Goal: Task Accomplishment & Management: Manage account settings

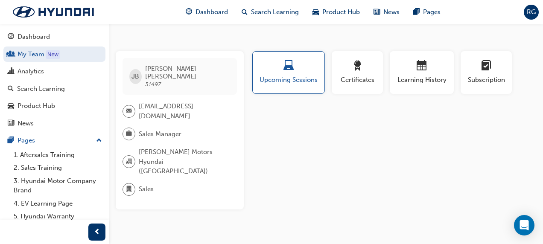
click at [531, 10] on span "RG" at bounding box center [531, 12] width 9 height 10
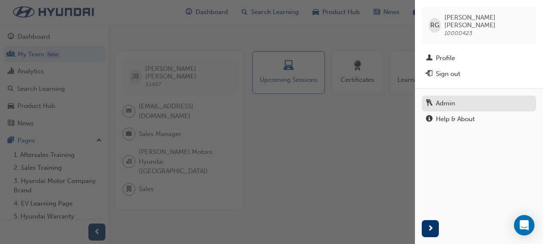
click at [456, 98] on div "Admin" at bounding box center [479, 103] width 106 height 11
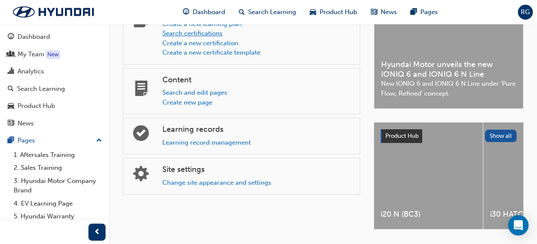
scroll to position [58, 0]
click at [61, 161] on link "2. Sales Training" at bounding box center [57, 167] width 95 height 13
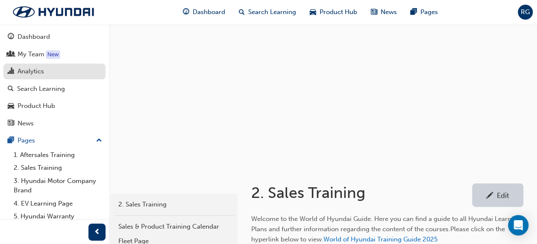
click at [25, 67] on div "Analytics" at bounding box center [30, 72] width 26 height 10
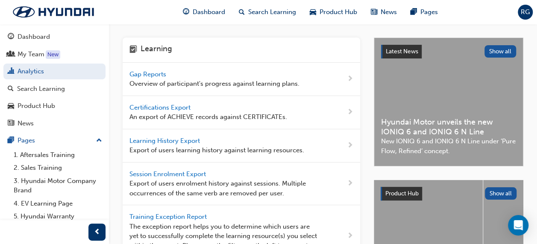
click at [148, 74] on span "Gap Reports" at bounding box center [148, 74] width 38 height 8
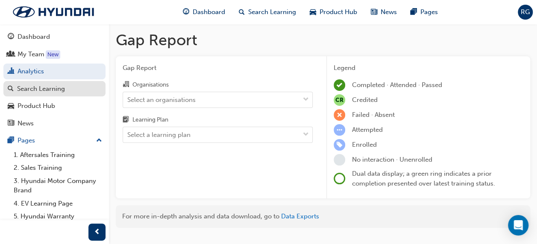
click at [40, 89] on div "Search Learning" at bounding box center [41, 89] width 48 height 10
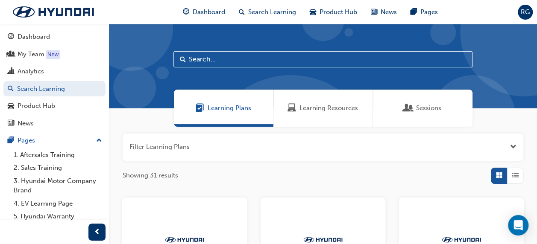
click at [417, 103] on span "Sessions" at bounding box center [428, 108] width 25 height 10
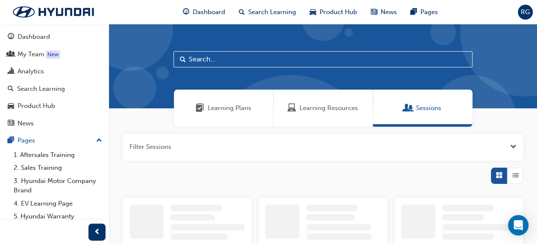
click at [297, 60] on input "text" at bounding box center [322, 59] width 299 height 16
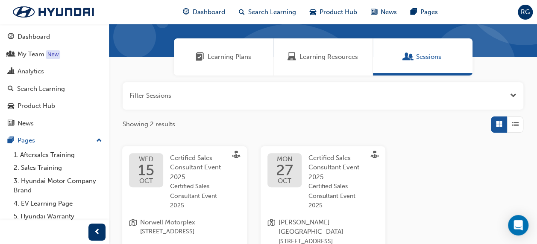
scroll to position [81, 0]
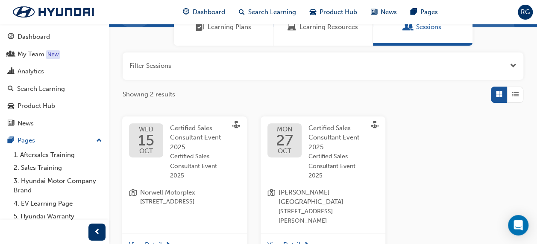
type input "certified"
click at [311, 159] on span "Certified Sales Consultant Event 2025" at bounding box center [336, 166] width 56 height 29
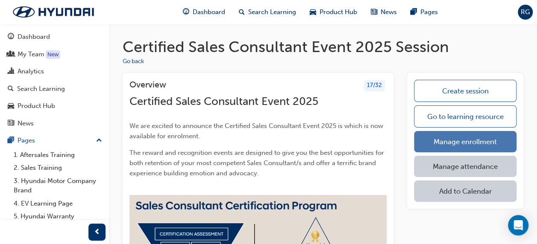
click at [456, 137] on link "Manage enrollment" at bounding box center [465, 141] width 102 height 21
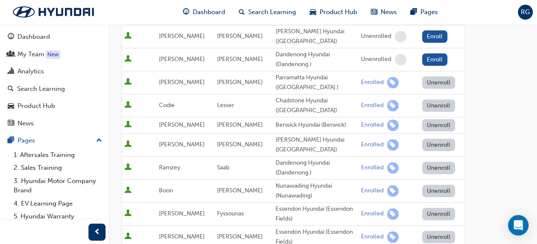
scroll to position [313, 0]
